Goal: Task Accomplishment & Management: Manage account settings

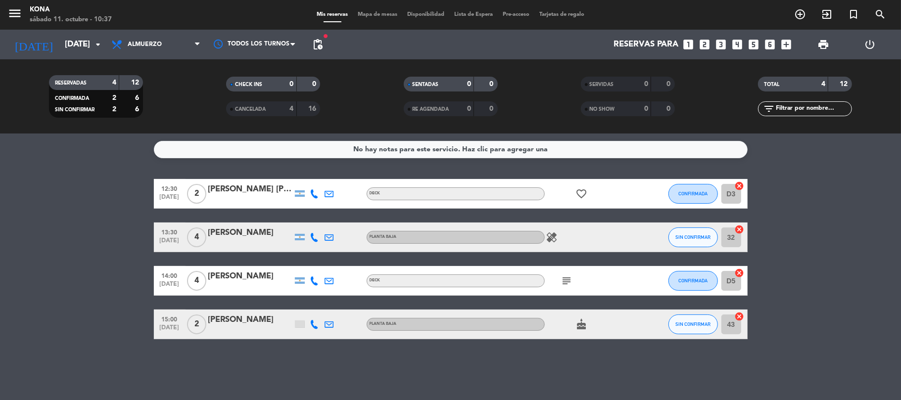
drag, startPoint x: 226, startPoint y: 91, endPoint x: 214, endPoint y: 72, distance: 22.5
click at [225, 89] on div "CHECK INS 0 0" at bounding box center [273, 89] width 177 height 25
click at [179, 33] on div "Todos los servicios Almuerzo Cena Almuerzo Todos los servicios Almuerzo Cena" at bounding box center [155, 45] width 99 height 30
click at [183, 42] on span "Almuerzo" at bounding box center [155, 45] width 99 height 22
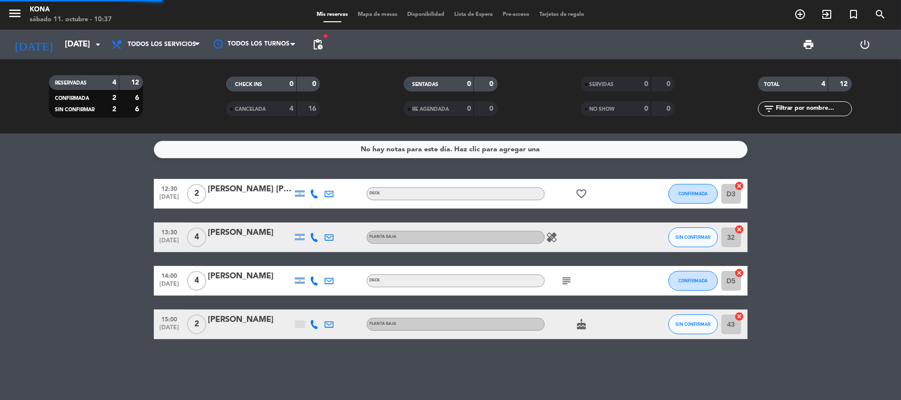
click at [159, 65] on div "menu Kona [DATE] 11. octubre - 10:37 Mis reservas Mapa de mesas Disponibilidad …" at bounding box center [450, 67] width 901 height 134
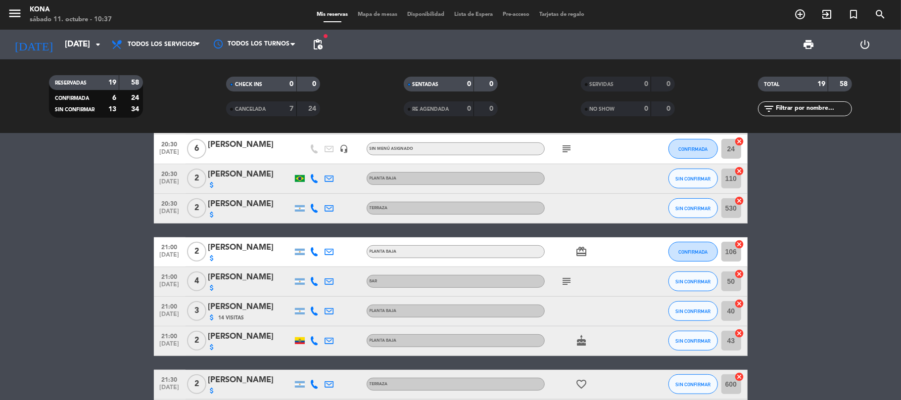
scroll to position [398, 0]
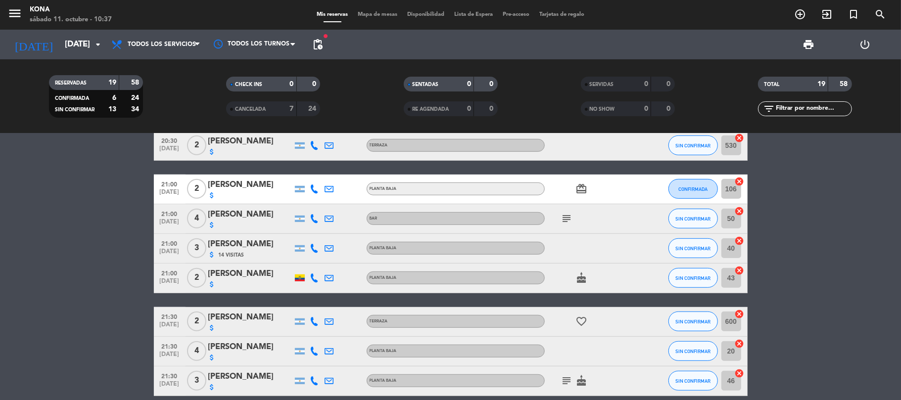
click at [246, 152] on div "attach_money" at bounding box center [250, 152] width 84 height 8
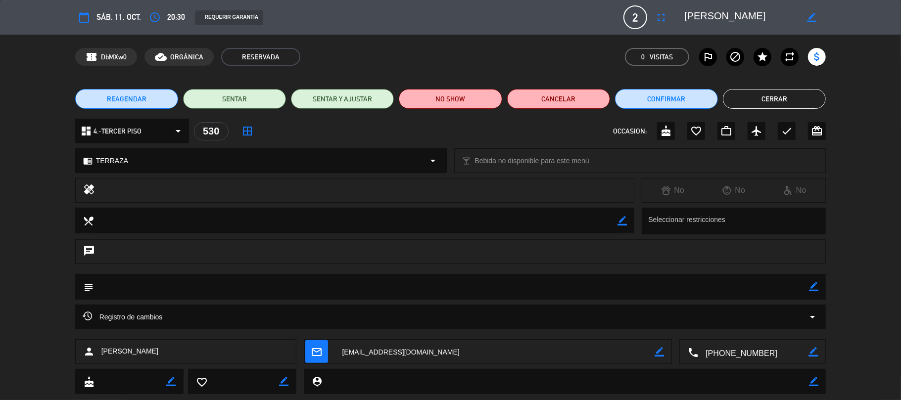
click at [462, 246] on div "chat" at bounding box center [450, 251] width 751 height 25
click at [794, 93] on button "Cerrar" at bounding box center [774, 99] width 103 height 20
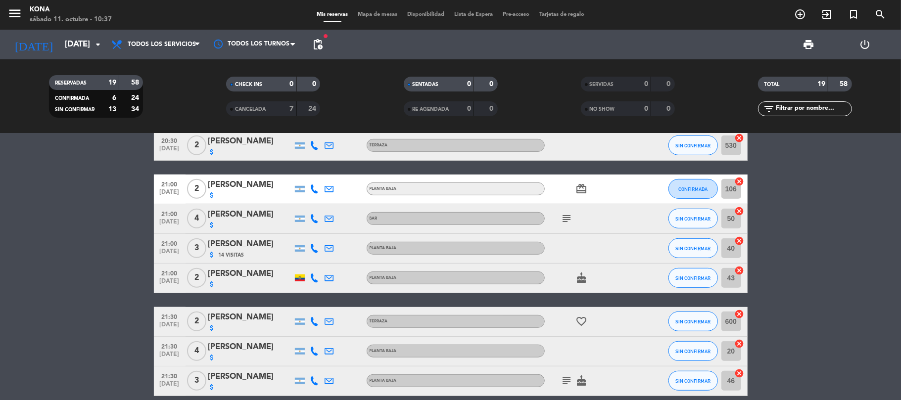
click at [564, 220] on icon "subject" at bounding box center [567, 219] width 12 height 12
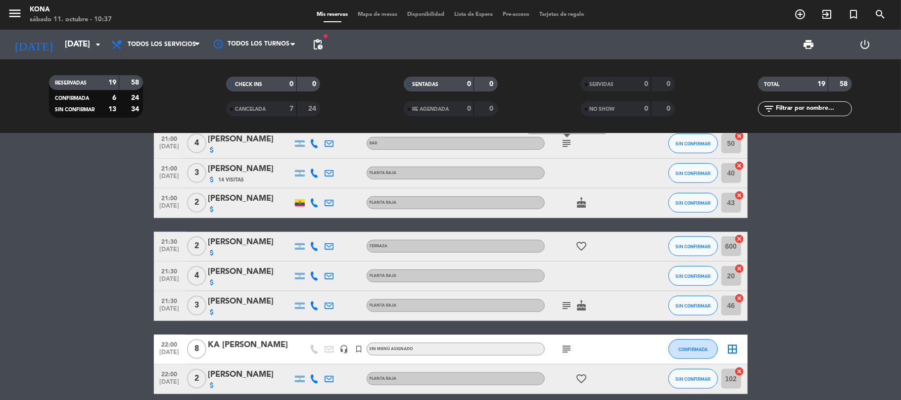
scroll to position [517, 0]
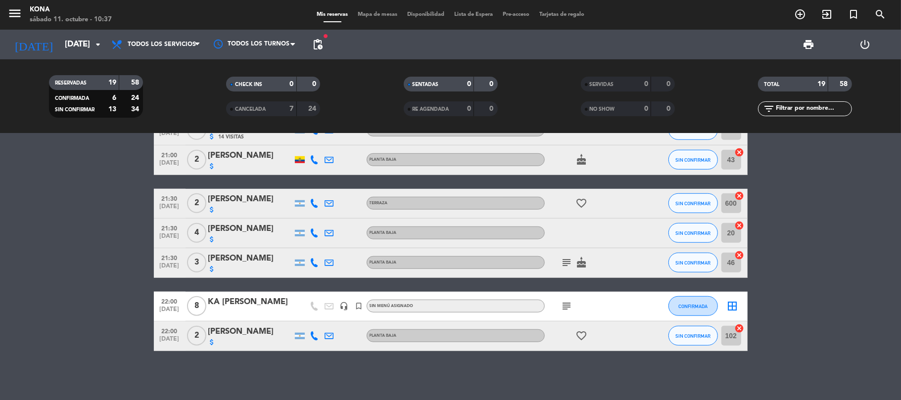
click at [568, 308] on icon "subject" at bounding box center [567, 306] width 12 height 12
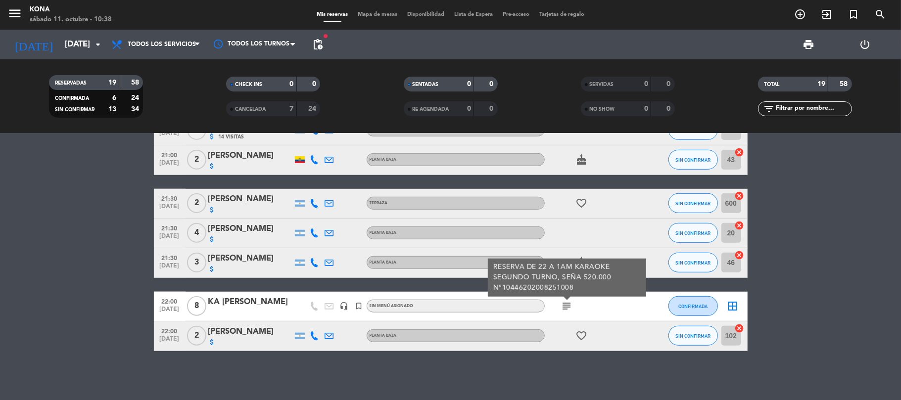
click at [256, 303] on div "KA [PERSON_NAME]" at bounding box center [250, 302] width 84 height 13
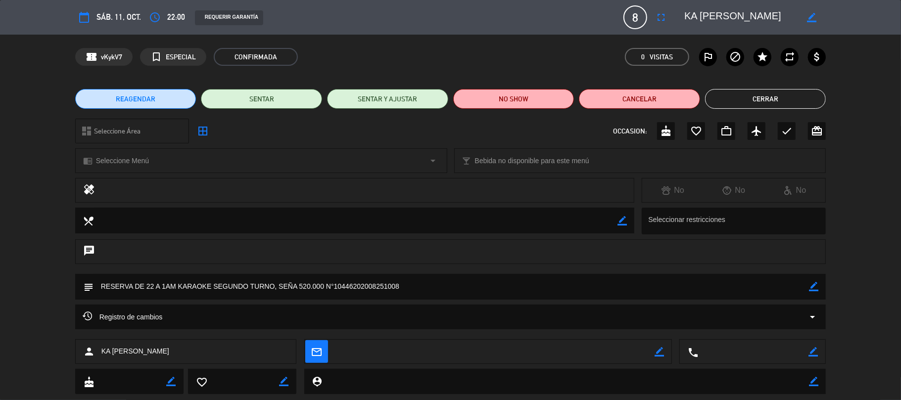
click at [200, 321] on div "Registro de cambios arrow_drop_down" at bounding box center [451, 317] width 736 height 12
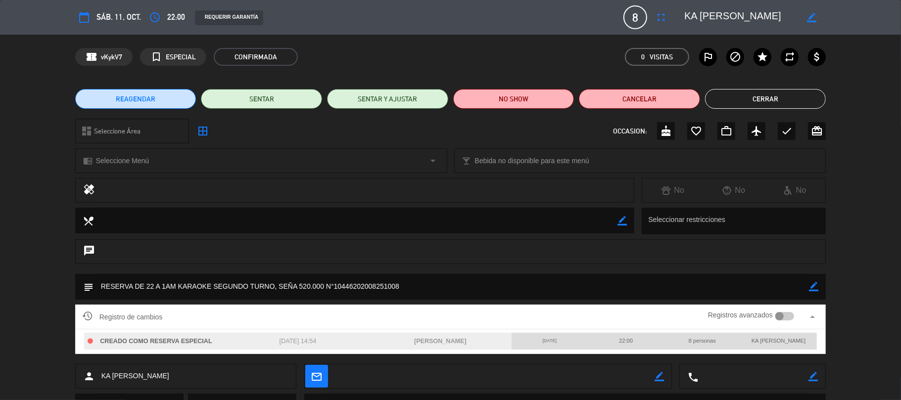
click at [777, 97] on button "Cerrar" at bounding box center [765, 99] width 121 height 20
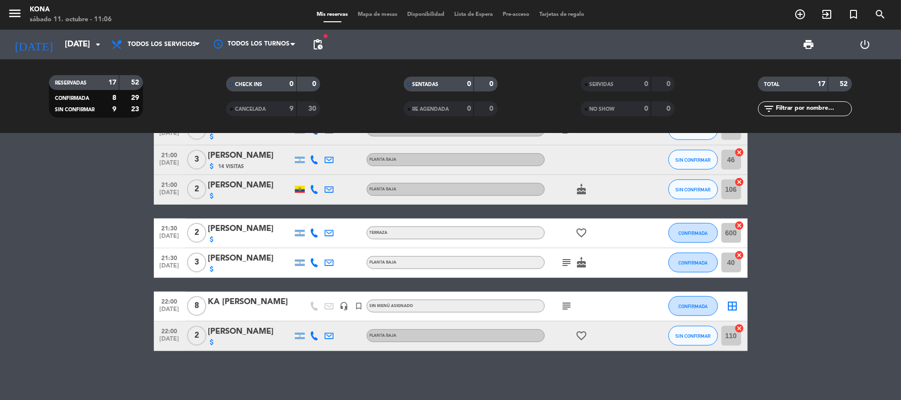
scroll to position [0, 0]
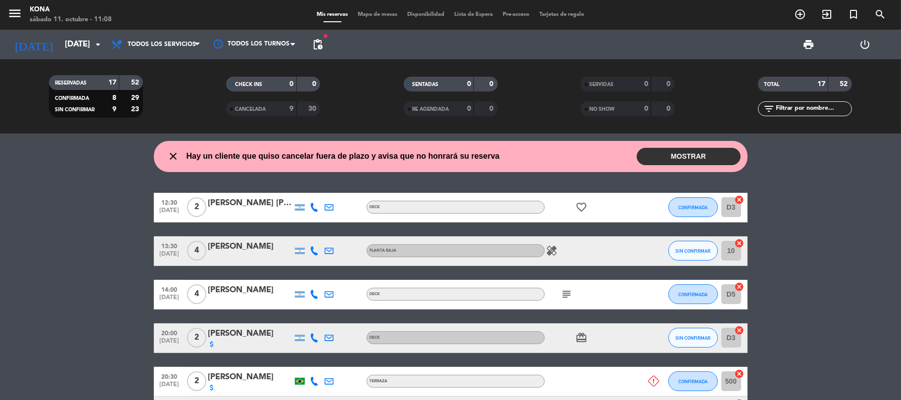
click at [662, 156] on button "MOSTRAR" at bounding box center [689, 156] width 104 height 17
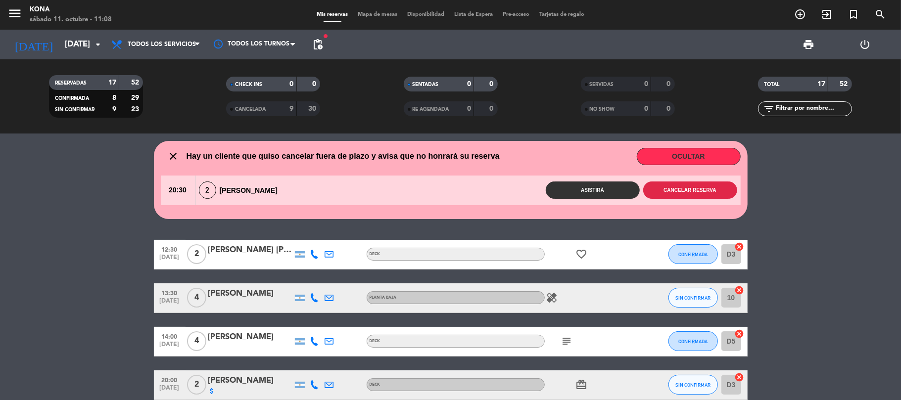
click at [658, 191] on button "Cancelar reserva" at bounding box center [690, 190] width 94 height 17
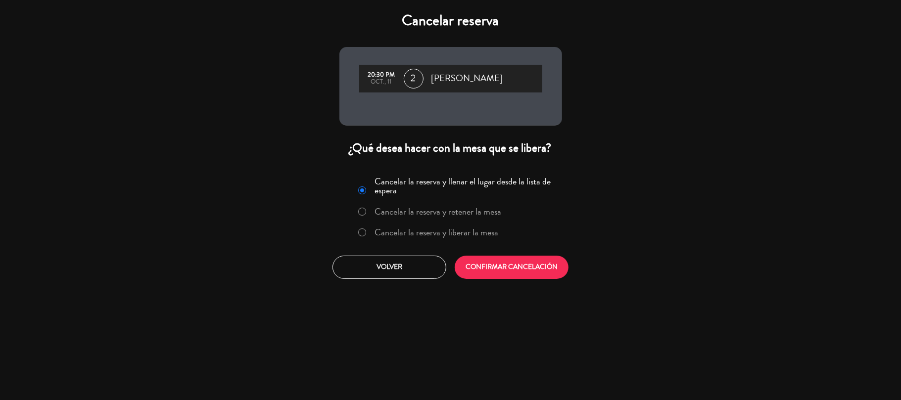
click at [378, 234] on label "Cancelar la reserva y liberar la mesa" at bounding box center [437, 232] width 124 height 9
click at [520, 268] on button "CONFIRMAR CANCELACIÓN" at bounding box center [512, 267] width 114 height 23
